Goal: Transaction & Acquisition: Purchase product/service

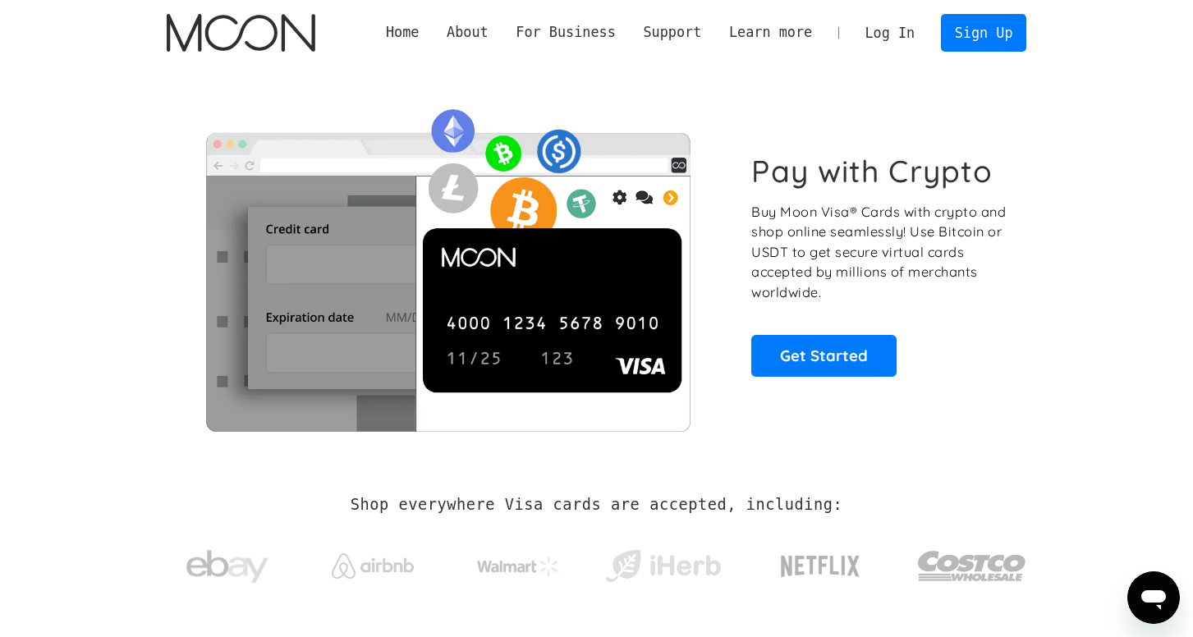
click at [888, 31] on link "Log In" at bounding box center [889, 33] width 77 height 36
click at [976, 42] on link "Sign Up" at bounding box center [983, 32] width 85 height 37
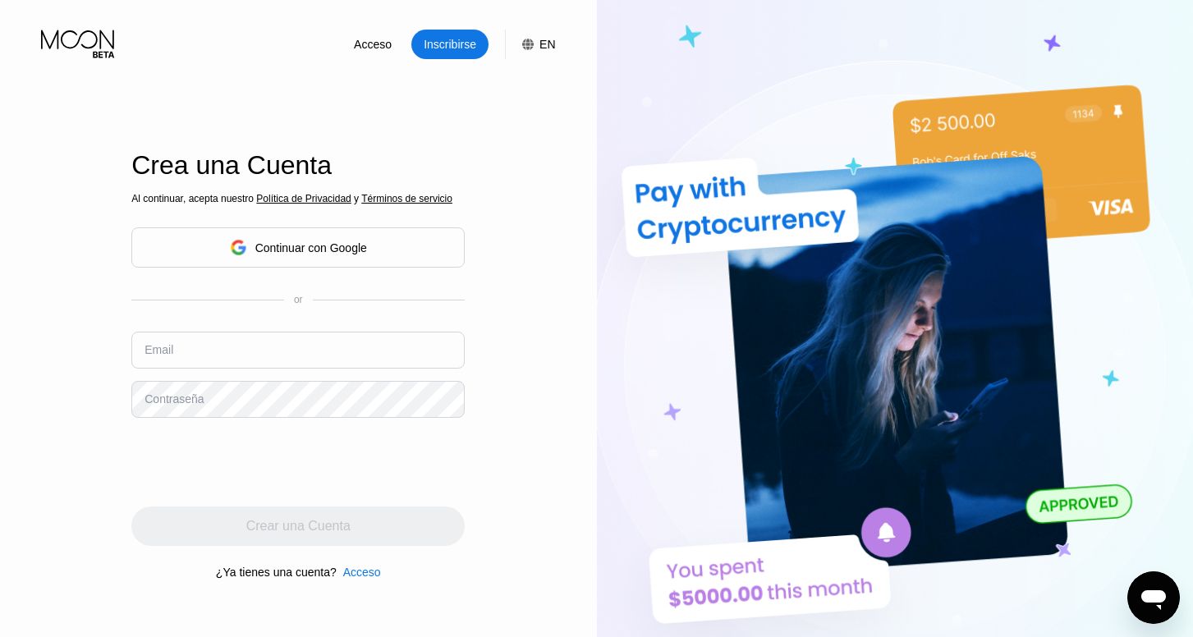
click at [277, 254] on div "Continuar con Google" at bounding box center [311, 247] width 112 height 13
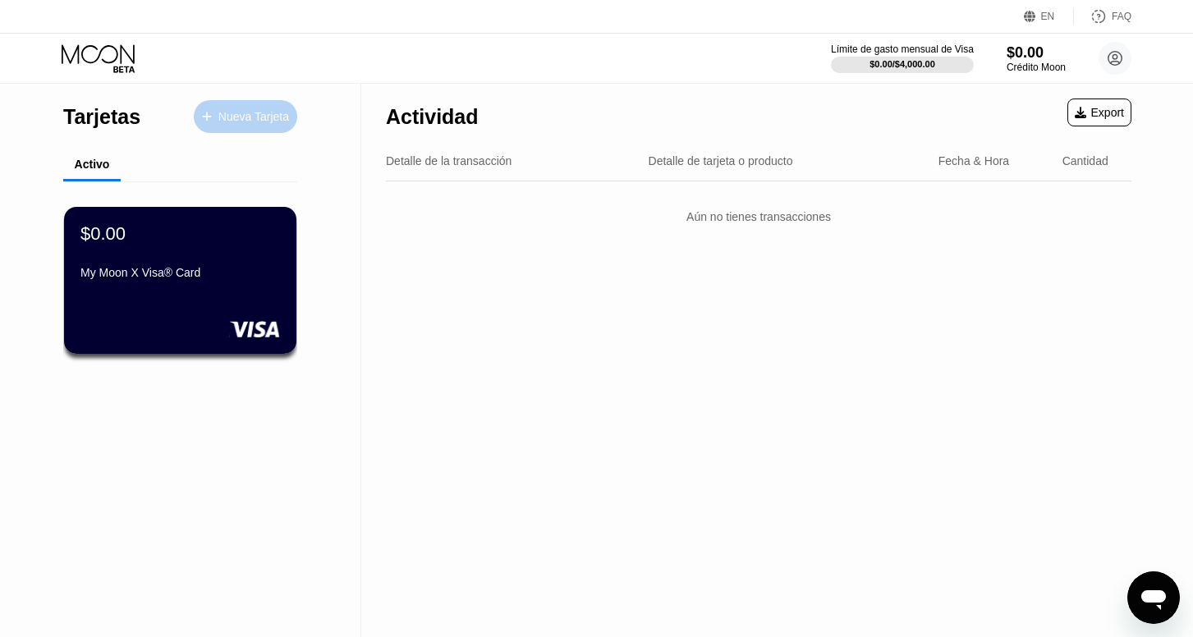
click at [250, 121] on div "Nueva Tarjeta" at bounding box center [253, 117] width 71 height 14
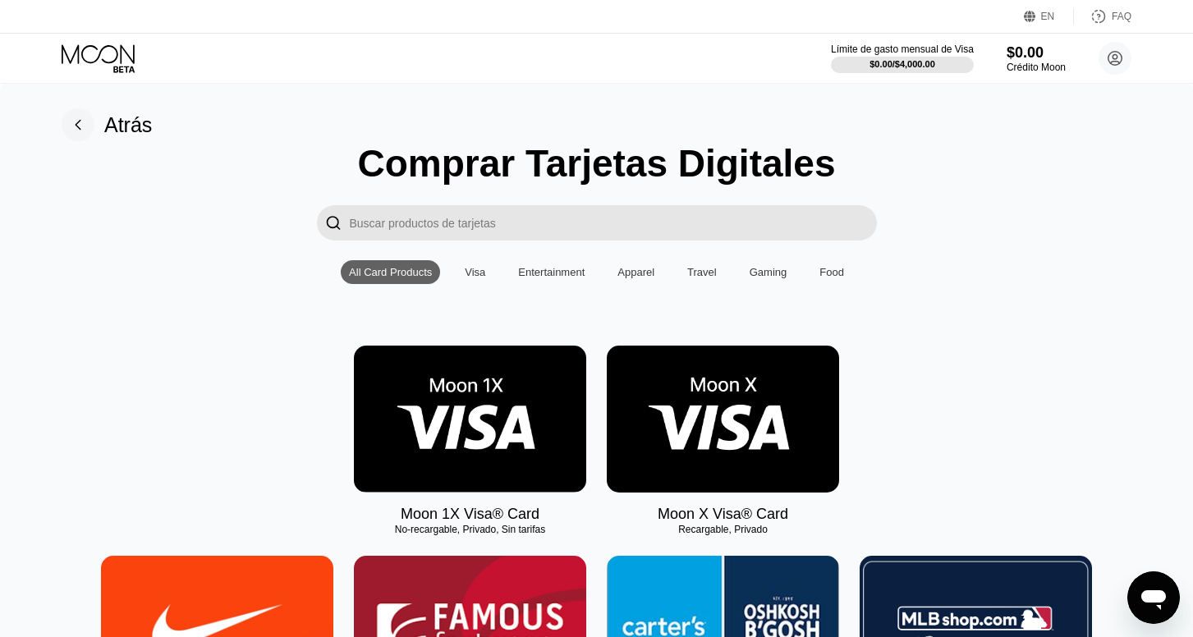
click at [722, 414] on img at bounding box center [723, 419] width 232 height 147
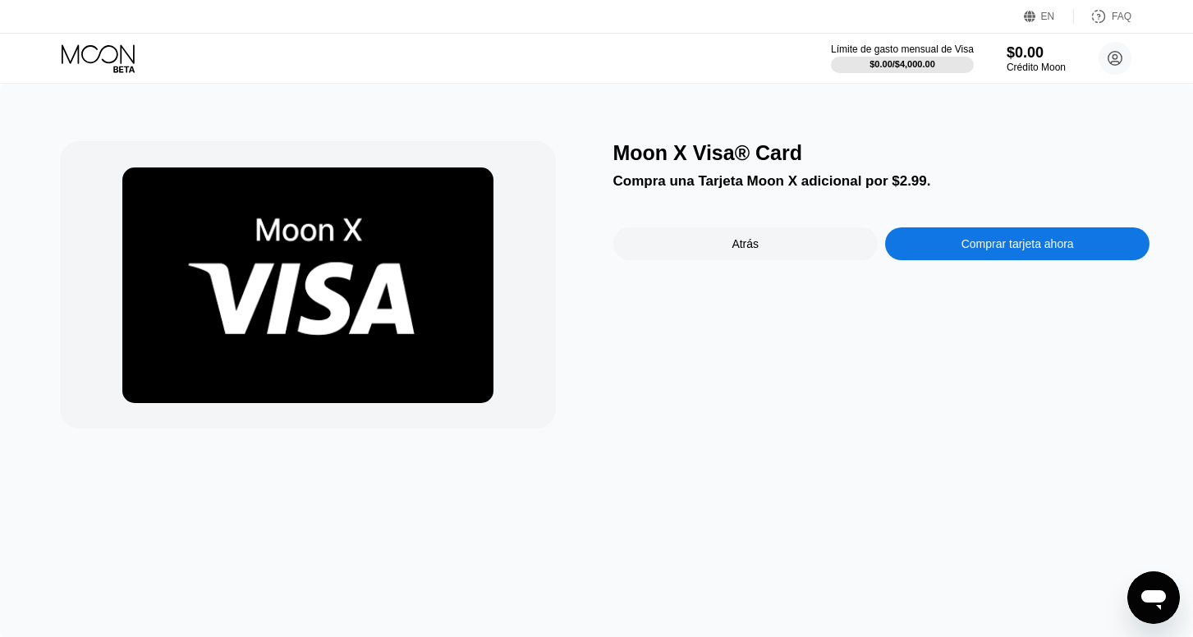
click at [794, 254] on div "Atrás" at bounding box center [745, 243] width 264 height 33
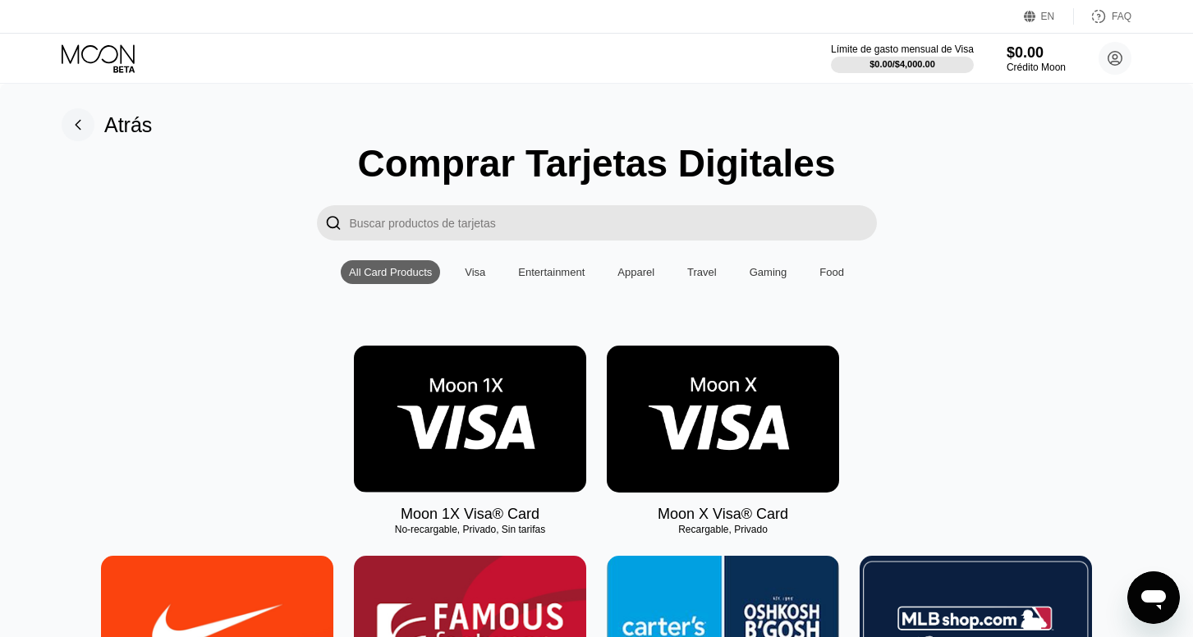
click at [508, 434] on img at bounding box center [470, 419] width 232 height 147
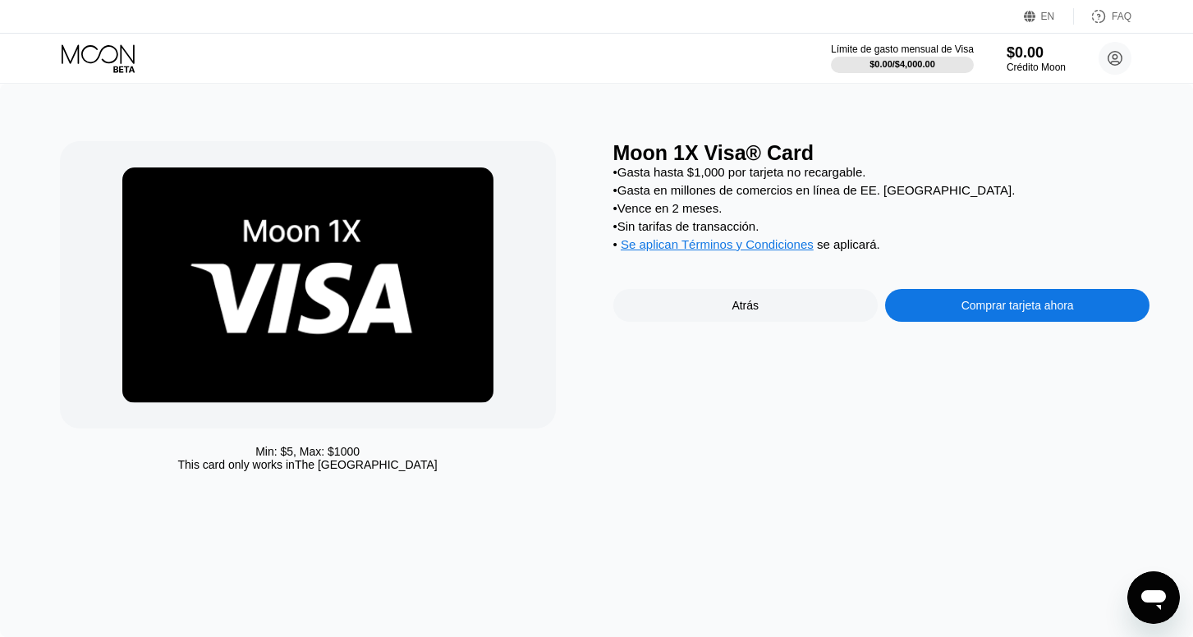
click at [1090, 59] on div "Límite de gasto mensual de Visa $0.00 / $4,000.00 $0.00 Crédito Moon Juli Serra…" at bounding box center [981, 58] width 300 height 33
click at [1124, 62] on circle at bounding box center [1114, 58] width 33 height 33
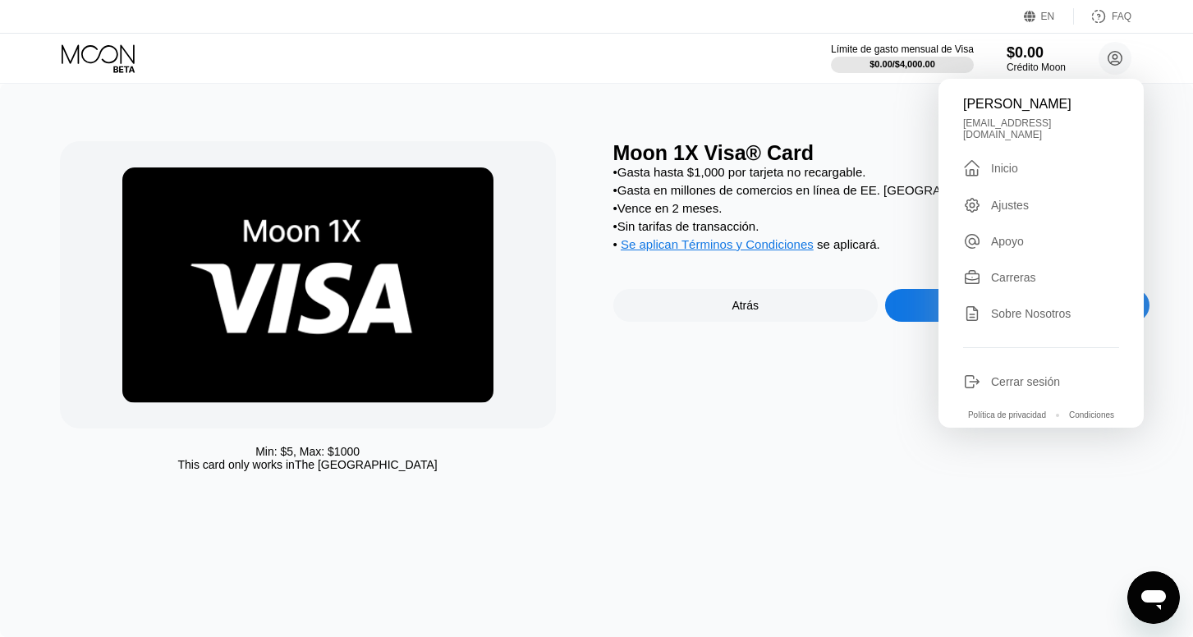
click at [986, 178] on div "" at bounding box center [977, 168] width 28 height 20
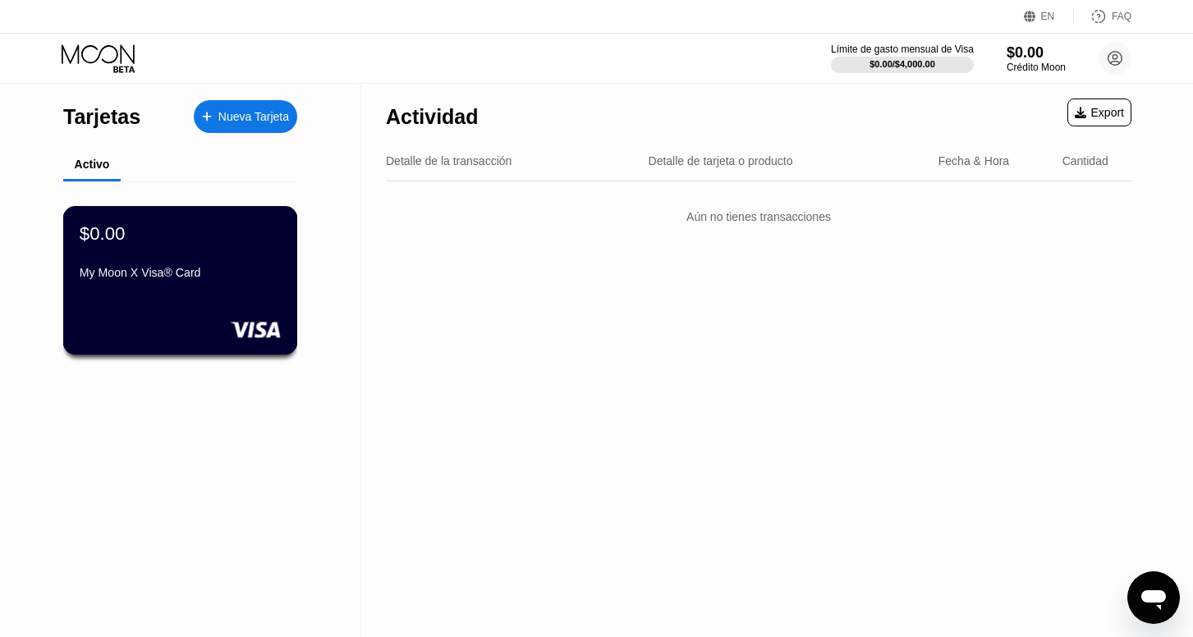
click at [199, 293] on div "$0.00 My Moon X Visa® Card" at bounding box center [180, 280] width 235 height 149
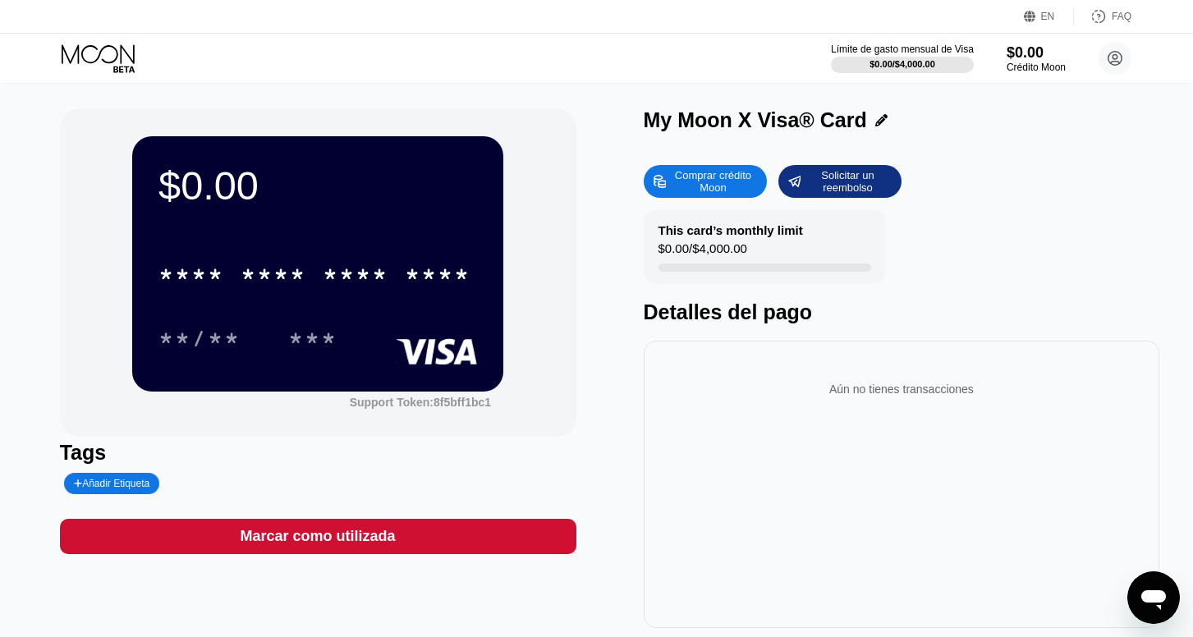
click at [739, 185] on div "Comprar crédito Moon" at bounding box center [712, 181] width 90 height 26
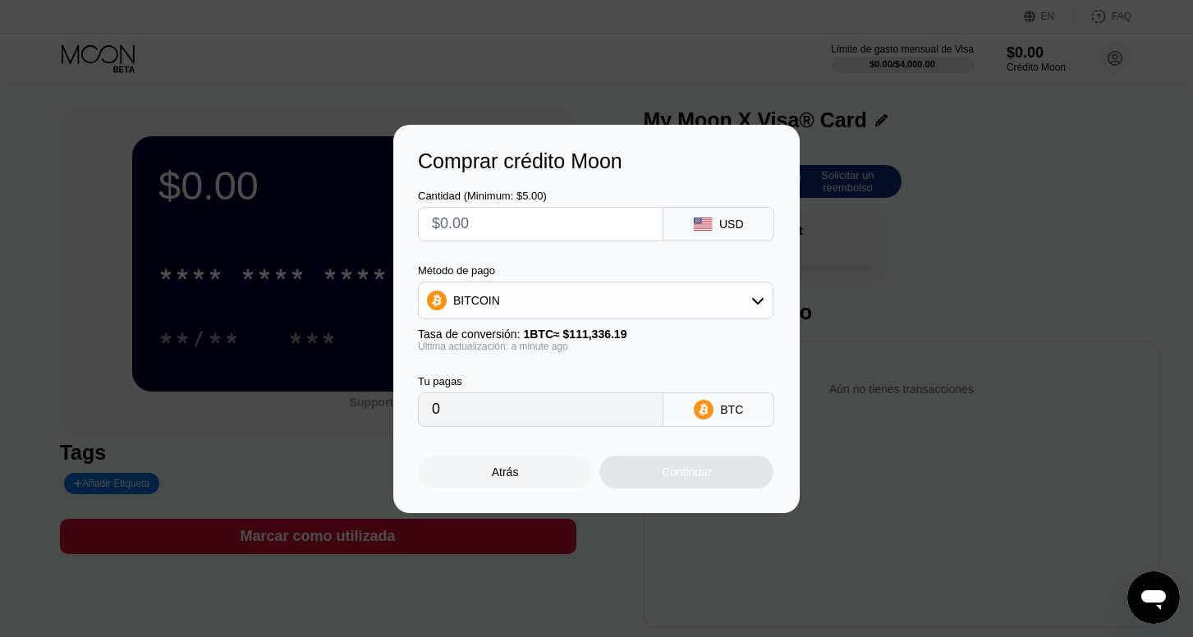
click at [733, 234] on div "USD" at bounding box center [718, 224] width 111 height 34
click at [689, 305] on div "BITCOIN" at bounding box center [596, 300] width 354 height 33
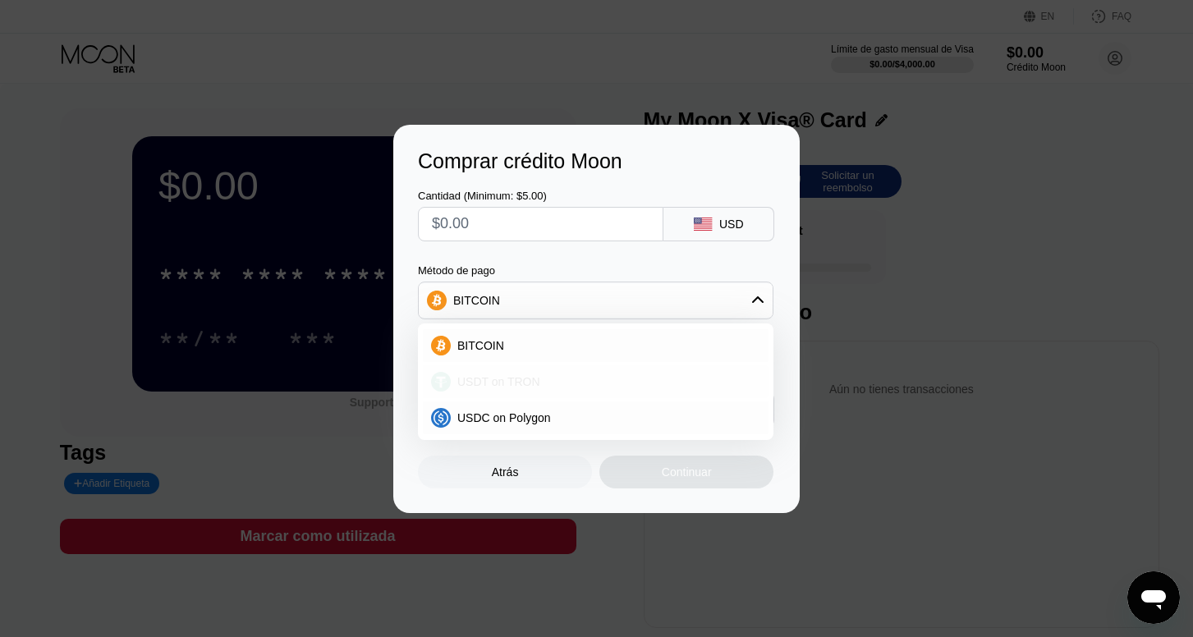
click at [499, 387] on span "USDT on TRON" at bounding box center [498, 381] width 83 height 13
type input "0.00"
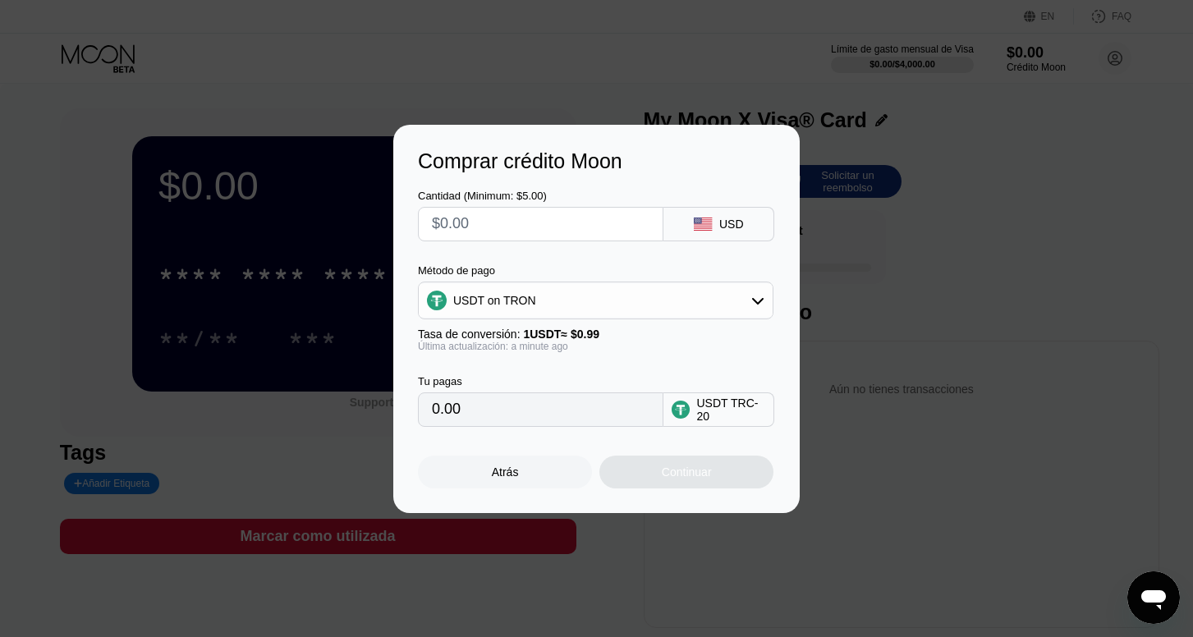
click at [523, 226] on input "text" at bounding box center [540, 224] width 217 height 33
type input "$1"
type input "1.01"
type input "$10"
type input "10.10"
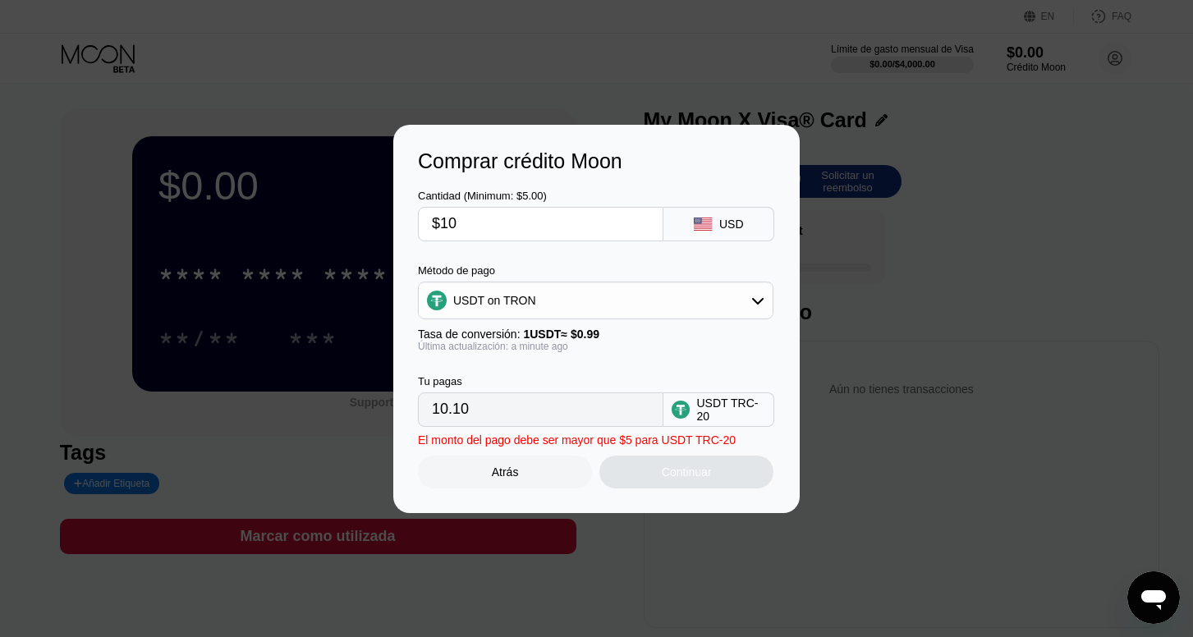
type input "$100"
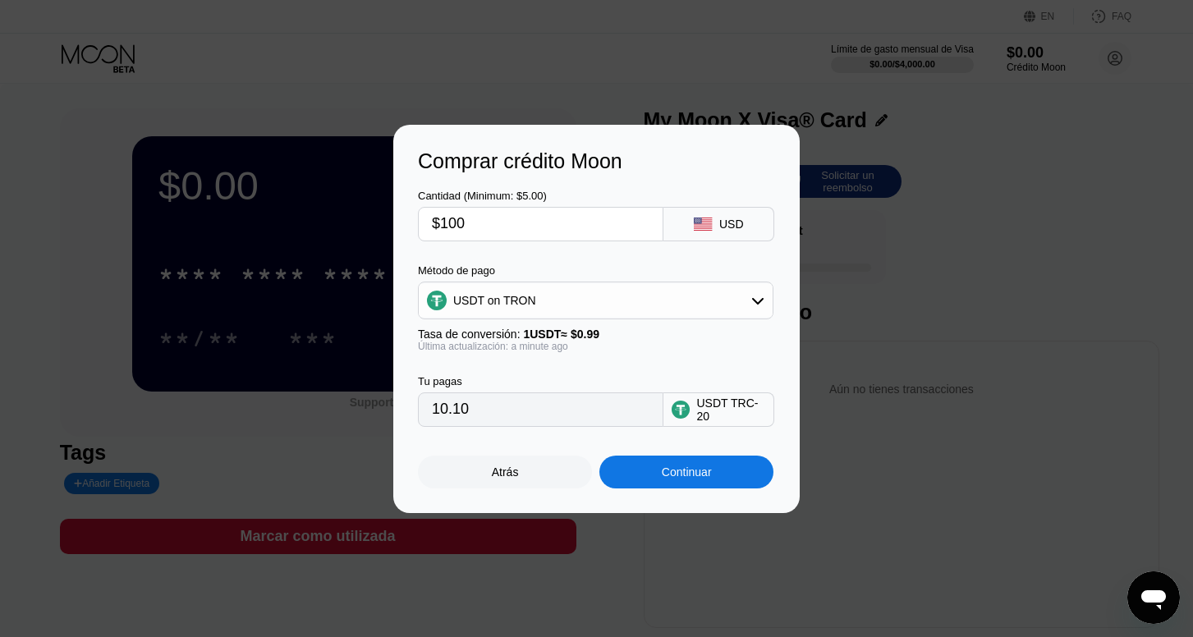
type input "101.01"
type input "$1000"
type input "1010.10"
click at [666, 487] on div "Continuar" at bounding box center [686, 472] width 174 height 33
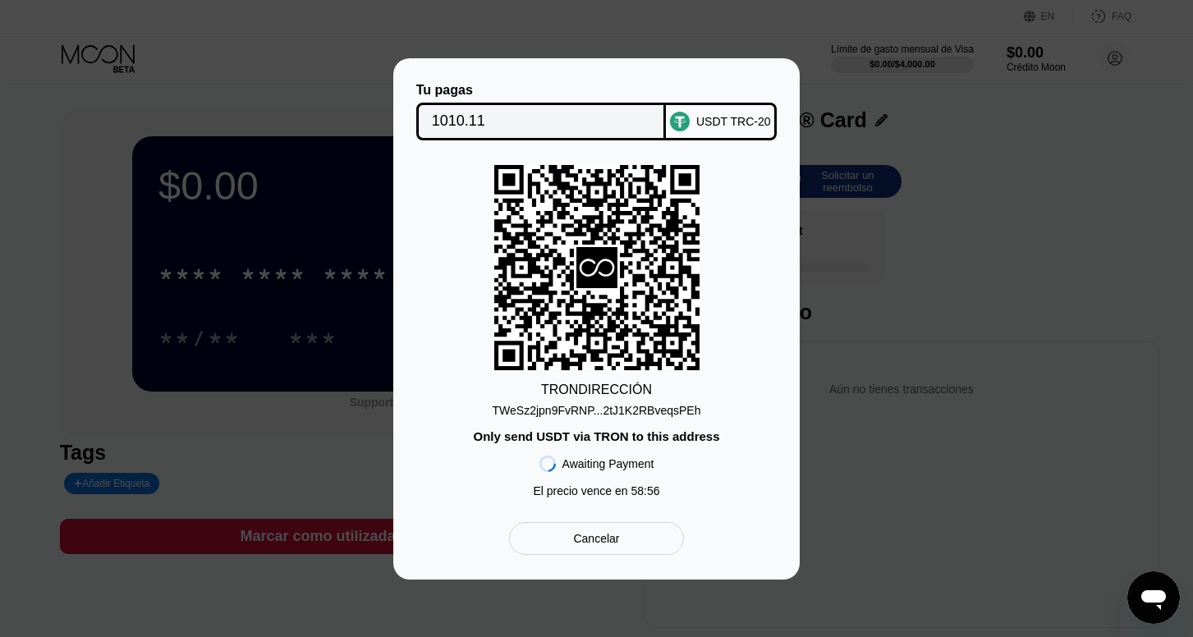
click at [597, 544] on div "Cancelar" at bounding box center [596, 538] width 46 height 15
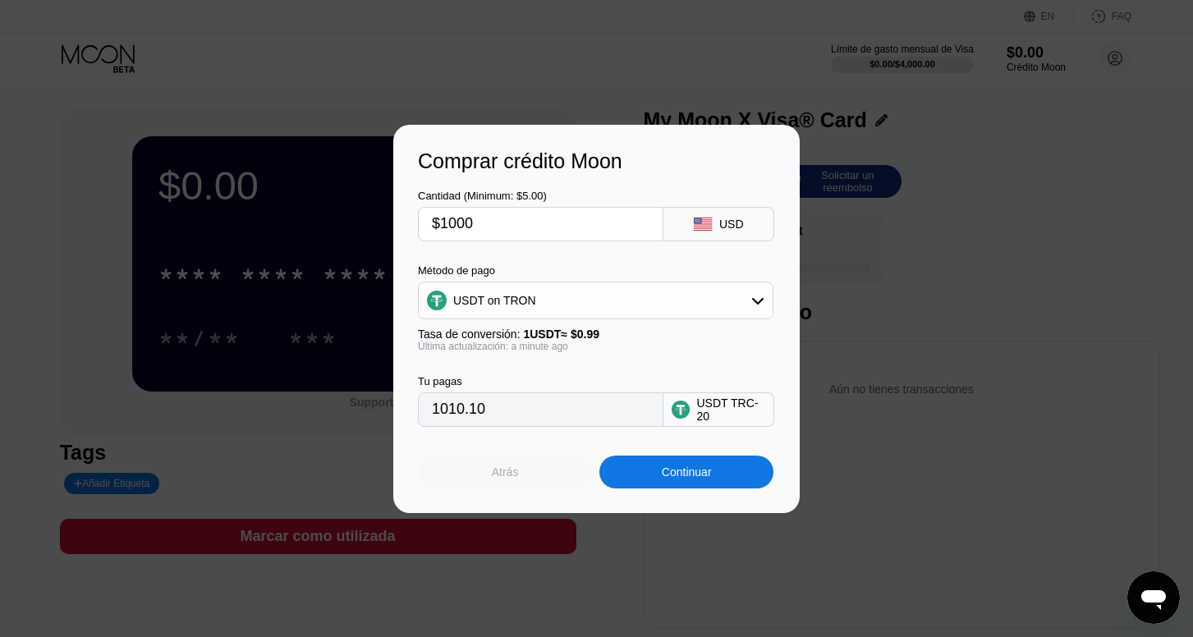
click at [535, 476] on div "Atrás" at bounding box center [505, 472] width 174 height 33
